Goal: Book appointment/travel/reservation

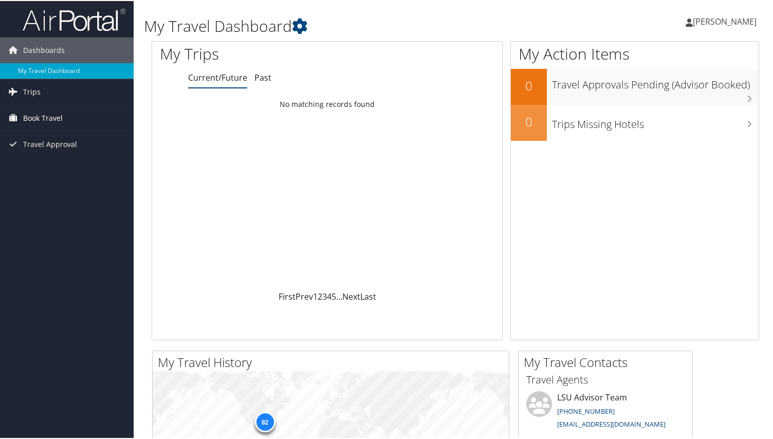
click at [22, 119] on link "Book Travel" at bounding box center [67, 117] width 134 height 26
click at [54, 150] on link "Book/Manage Online Trips" at bounding box center [67, 152] width 134 height 15
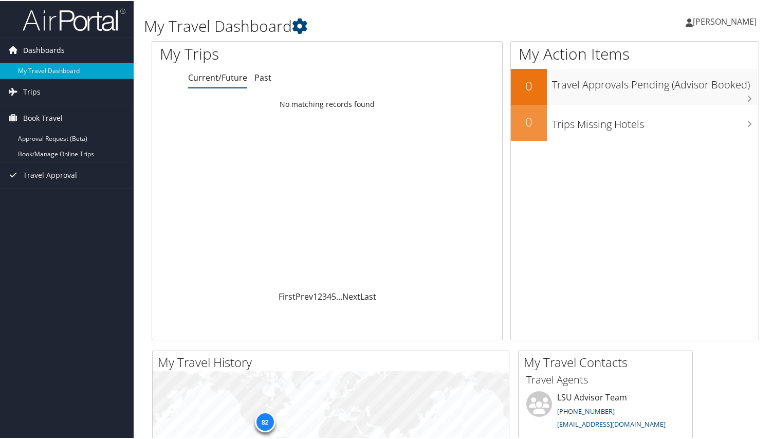
click at [31, 49] on span "Dashboards" at bounding box center [44, 50] width 42 height 26
